Goal: Information Seeking & Learning: Learn about a topic

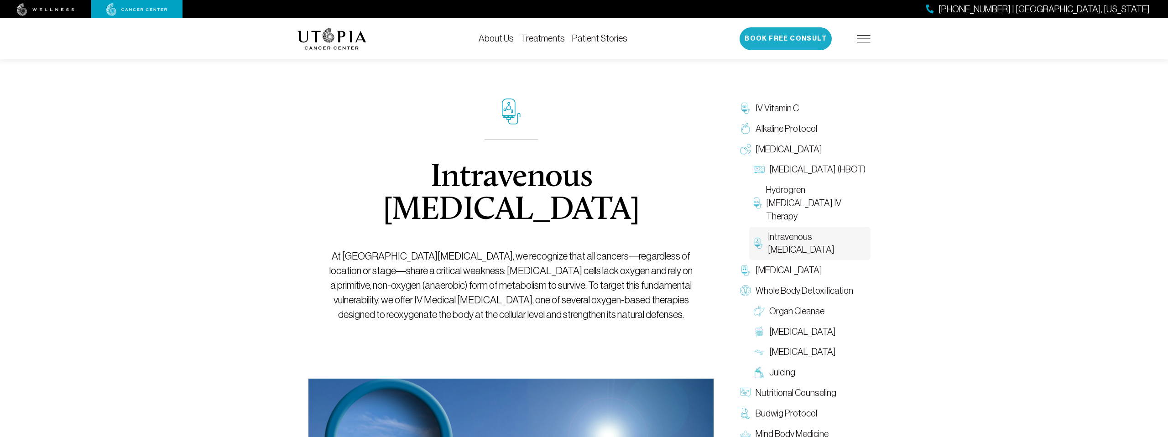
click at [769, 38] on button "Book Free Consult" at bounding box center [785, 38] width 92 height 23
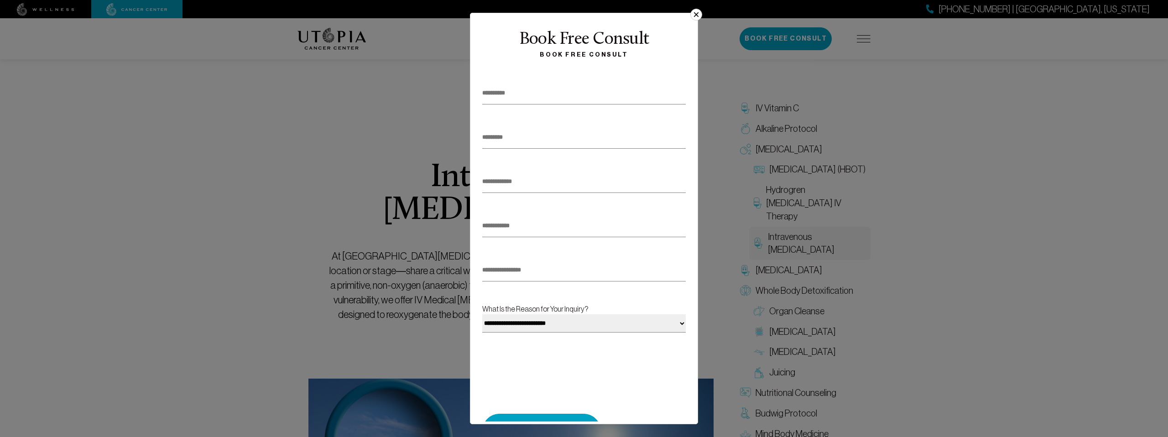
drag, startPoint x: 696, startPoint y: 16, endPoint x: 700, endPoint y: 29, distance: 13.4
click at [696, 17] on button "×" at bounding box center [696, 15] width 12 height 12
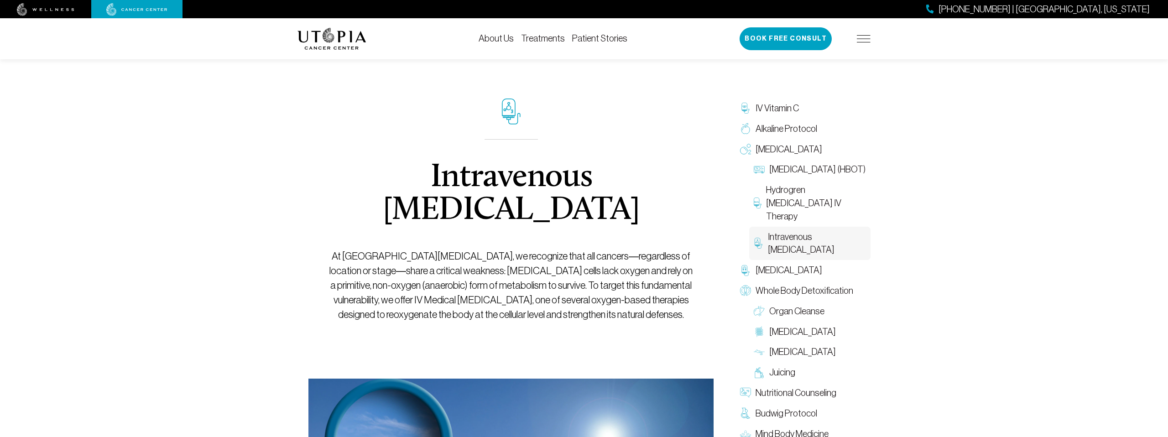
click at [508, 40] on link "About Us" at bounding box center [495, 38] width 35 height 10
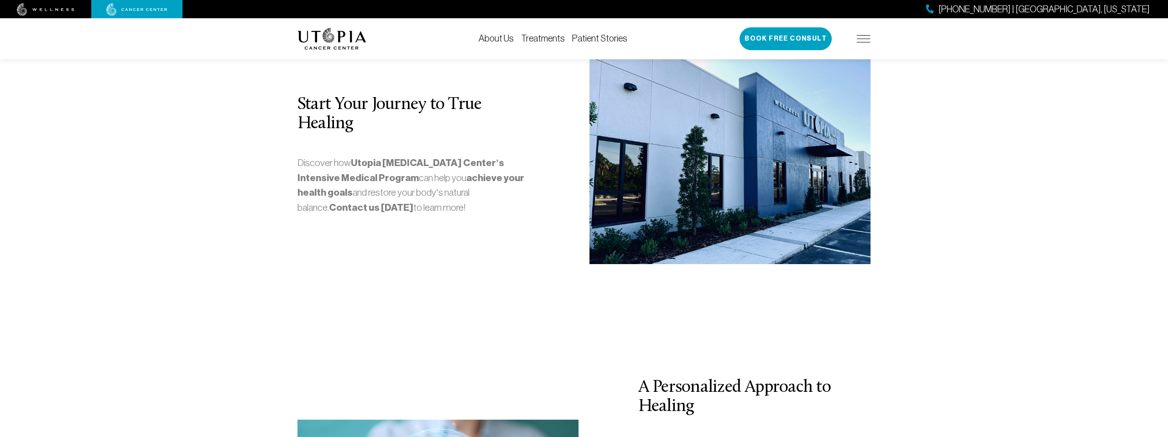
scroll to position [2566, 0]
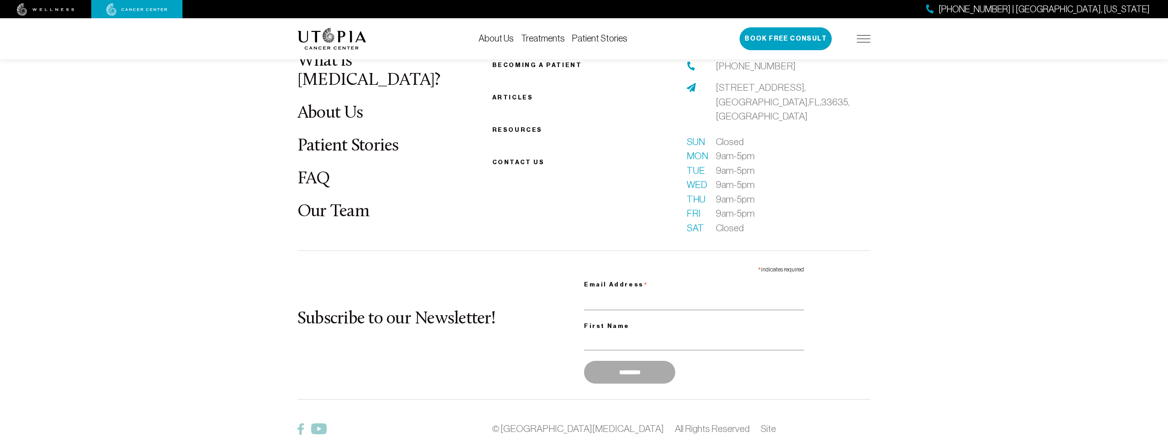
scroll to position [2307, 0]
